Goal: Find specific page/section: Find specific page/section

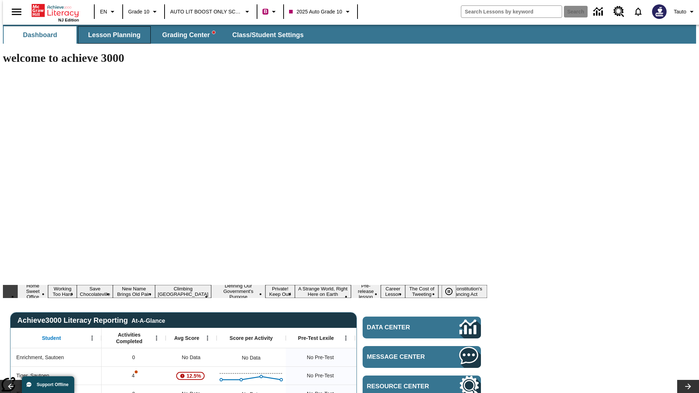
click at [111, 35] on span "Lesson Planning" at bounding box center [114, 35] width 52 height 8
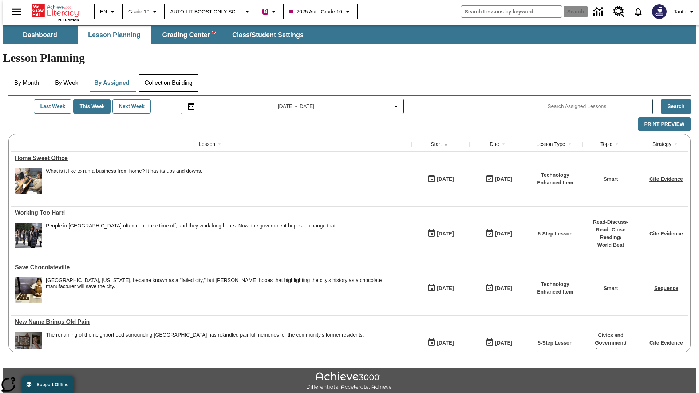
click at [168, 74] on button "Collection Building" at bounding box center [169, 82] width 60 height 17
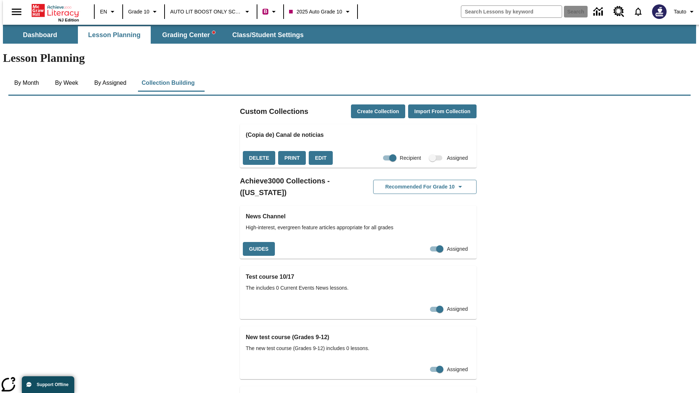
checkbox input "true"
